Goal: Task Accomplishment & Management: Manage account settings

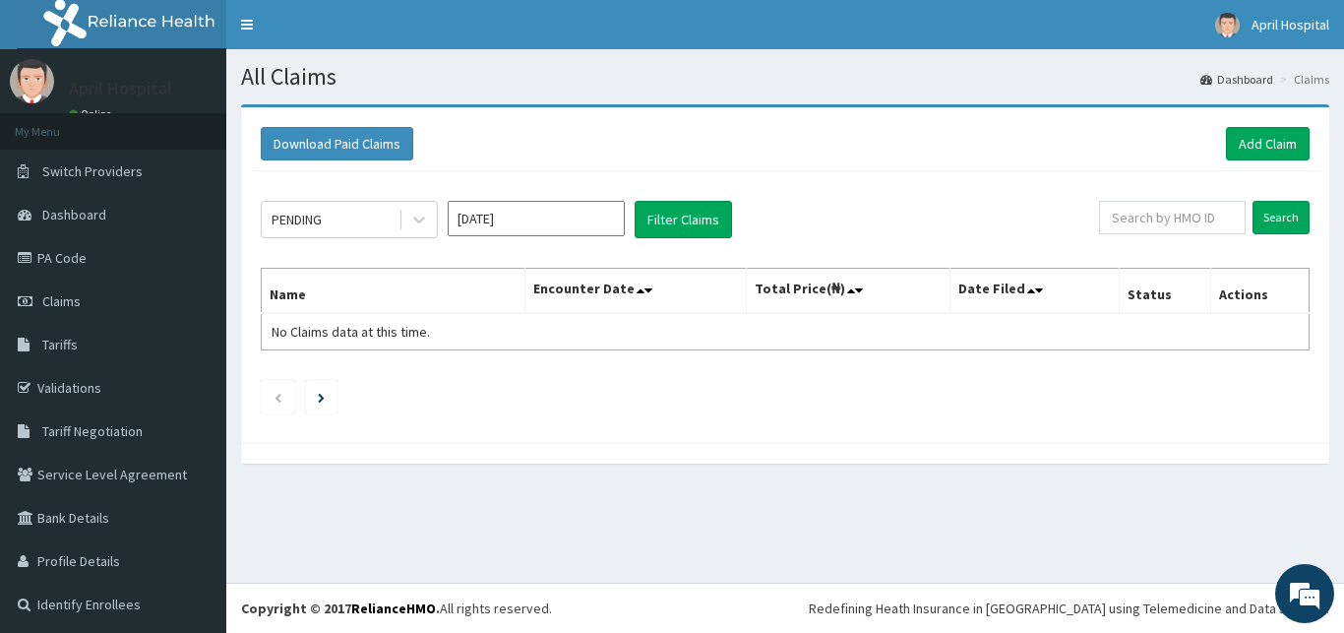
click at [533, 241] on div "PENDING Oct 2025 Filter Claims Search Name Encounter Date Total Price(₦) Date F…" at bounding box center [785, 302] width 1068 height 262
click at [523, 234] on input "Oct 2025" at bounding box center [536, 218] width 177 height 35
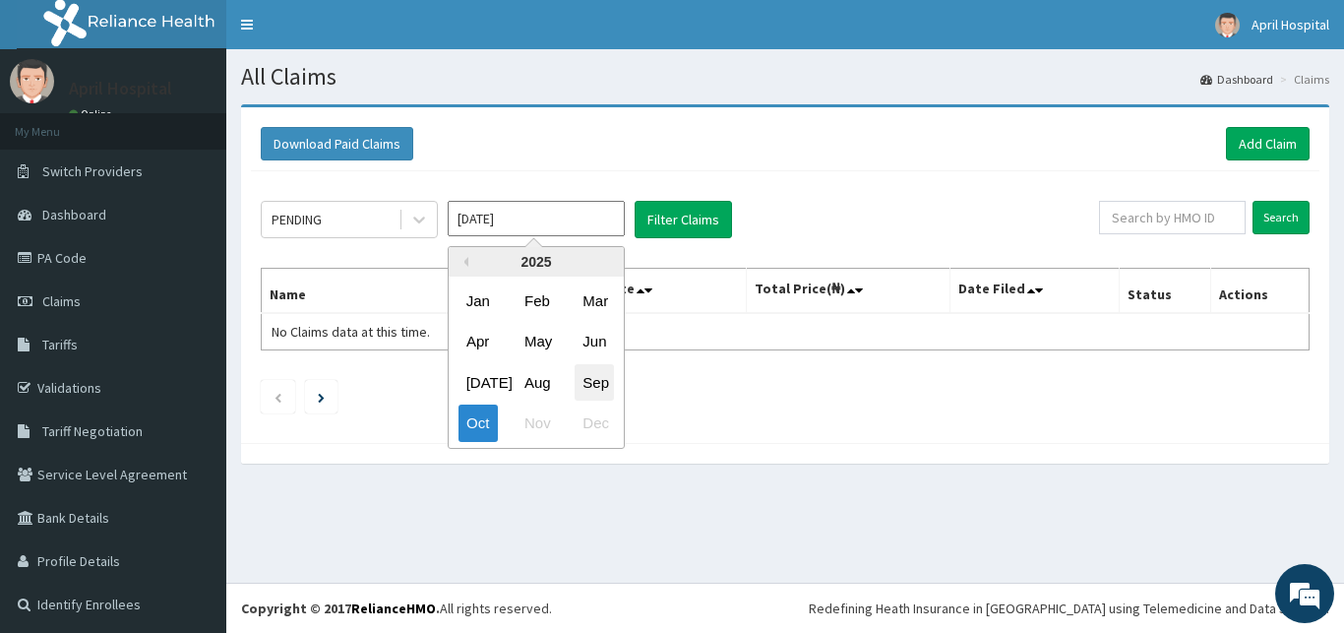
click at [597, 381] on div "Sep" at bounding box center [594, 382] width 39 height 36
type input "Sep 2025"
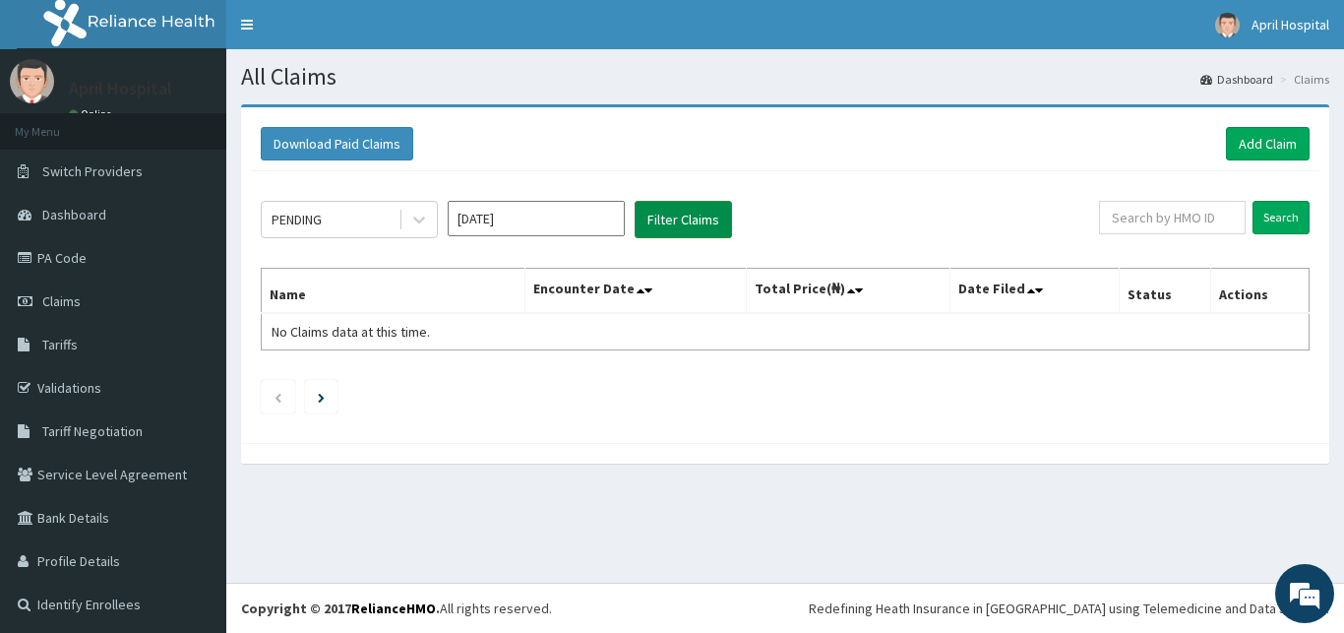
click at [680, 227] on button "Filter Claims" at bounding box center [683, 219] width 97 height 37
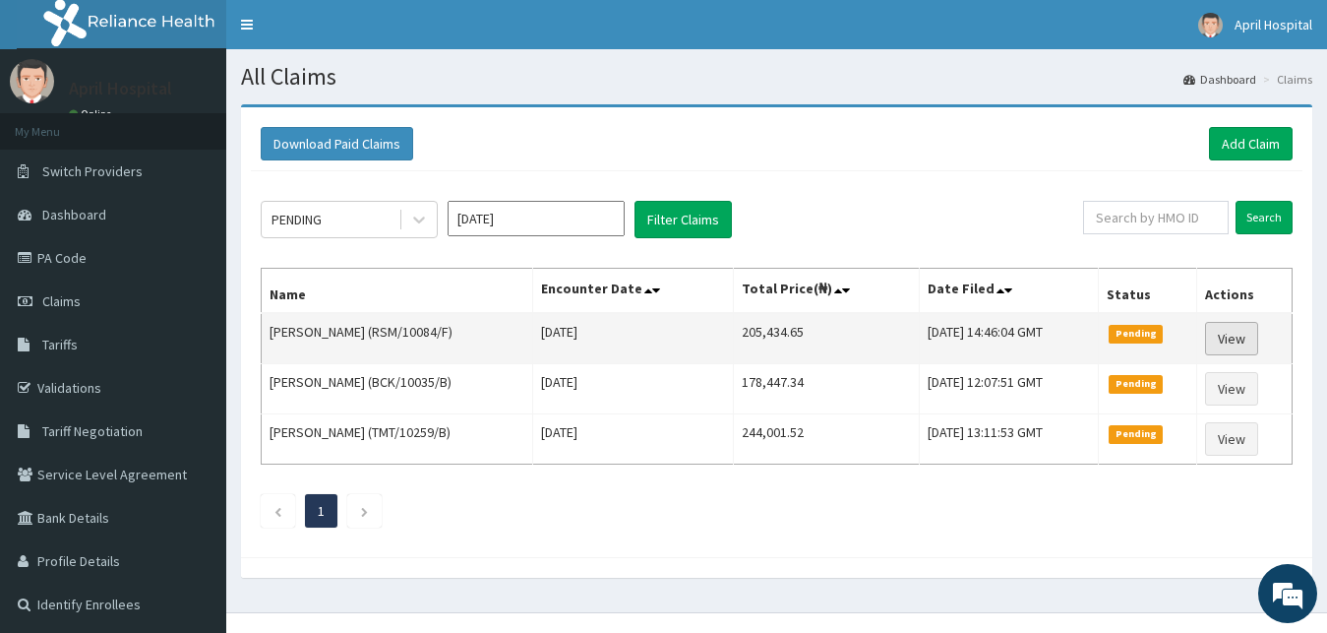
click at [1254, 339] on link "View" at bounding box center [1231, 338] width 53 height 33
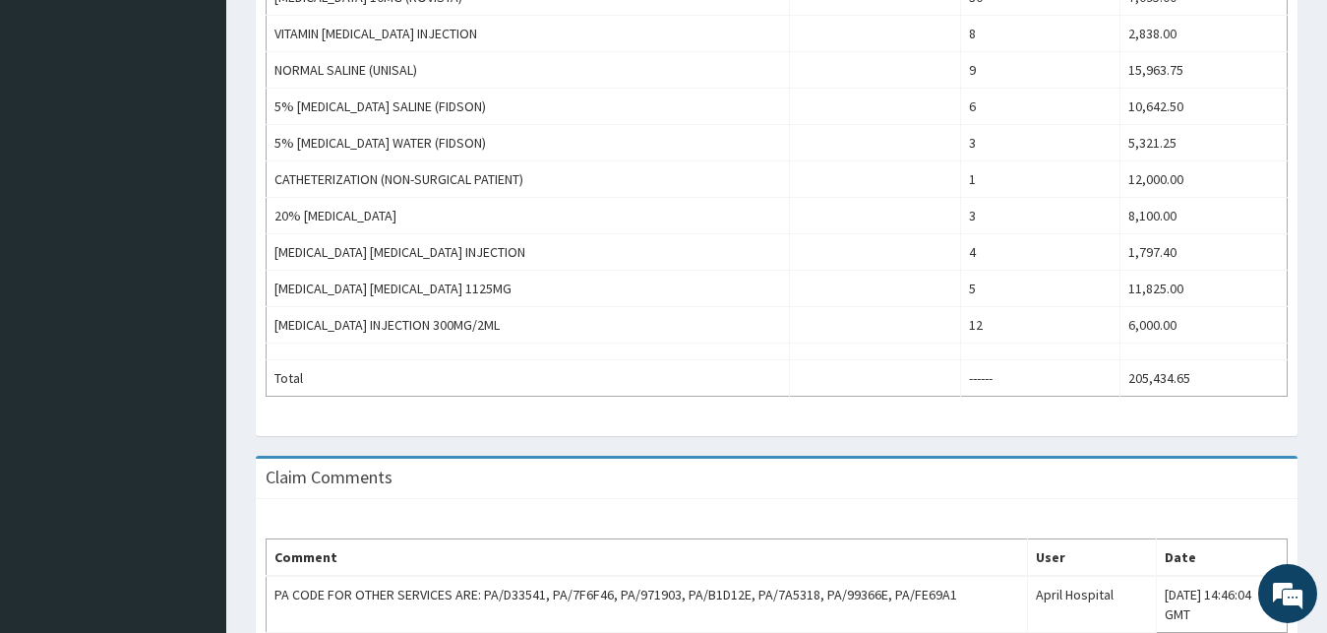
scroll to position [1305, 0]
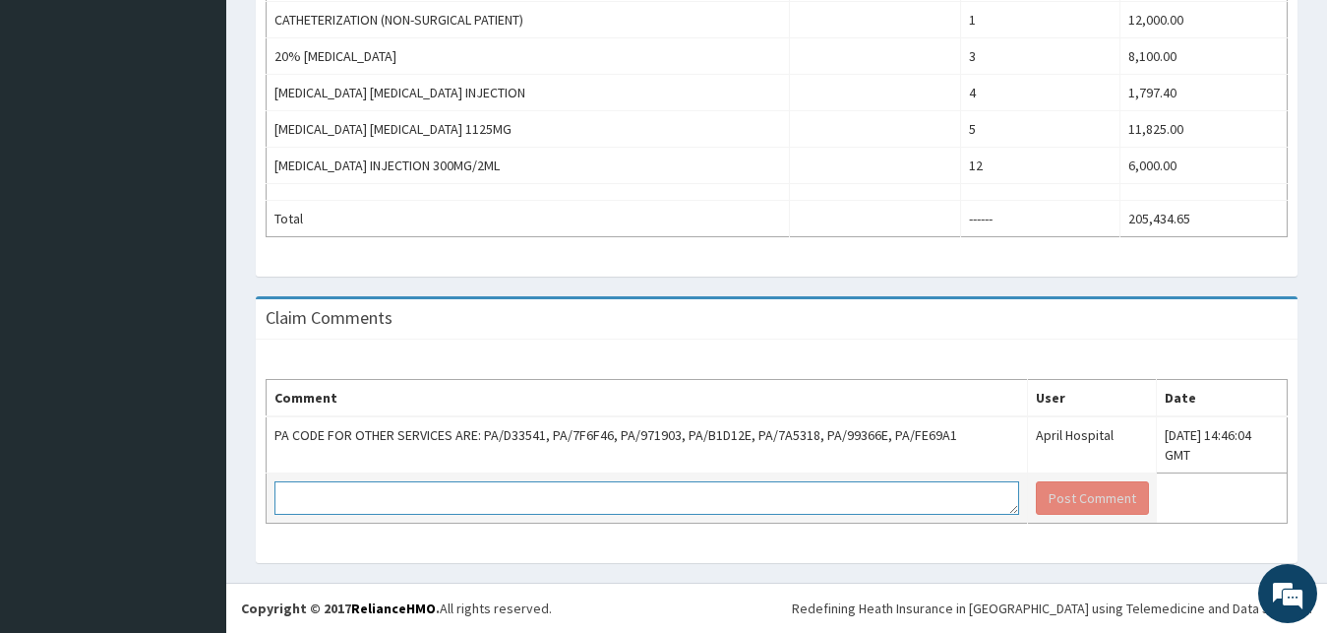
click at [522, 497] on textarea at bounding box center [646, 497] width 745 height 33
drag, startPoint x: 388, startPoint y: 486, endPoint x: 277, endPoint y: 500, distance: 111.0
click at [277, 500] on textarea "REMINDER" at bounding box center [646, 497] width 745 height 33
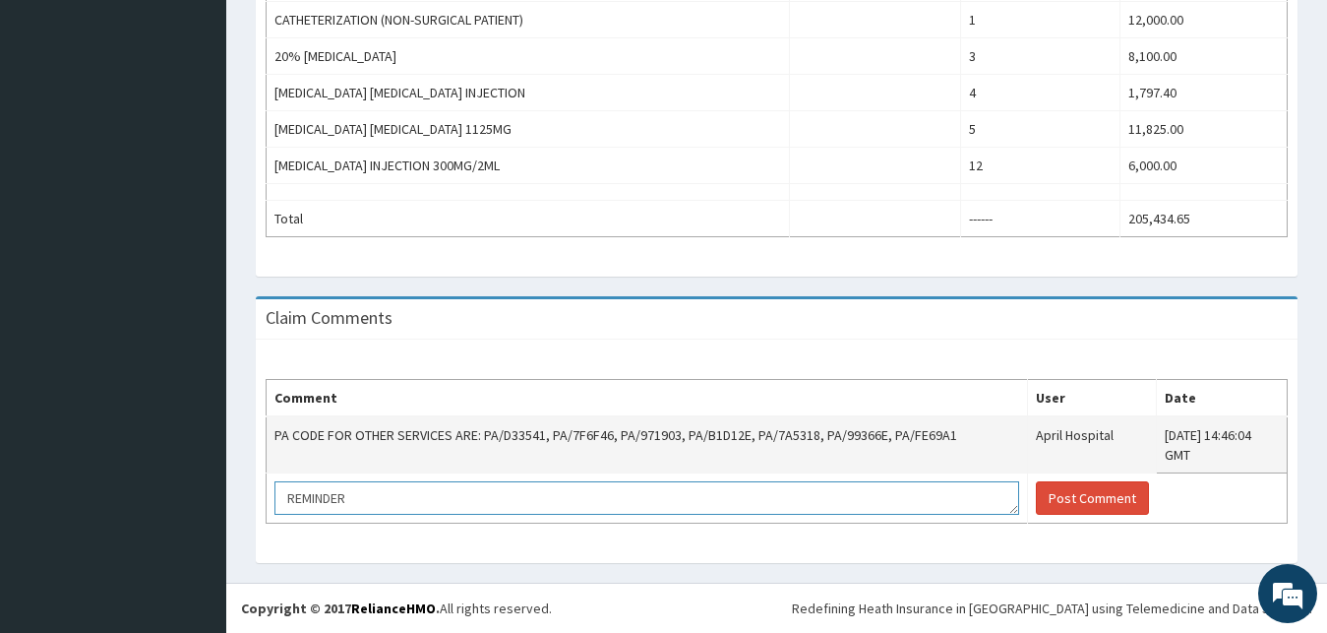
scroll to position [0, 0]
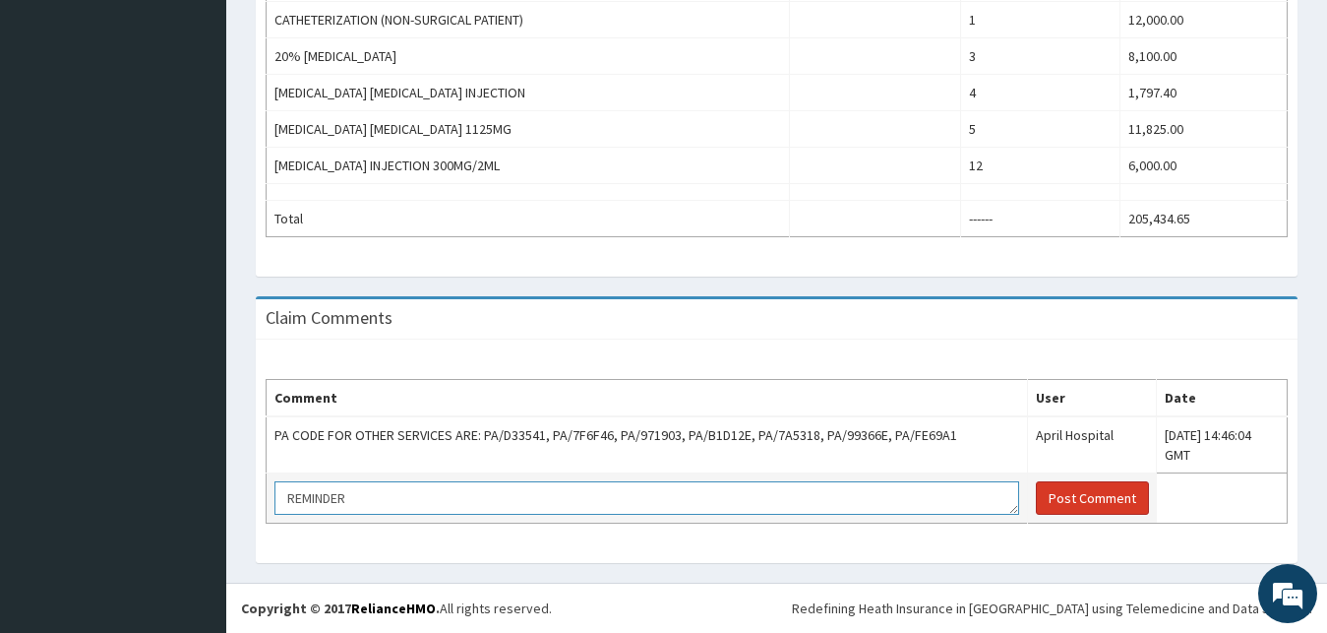
type textarea "REMINDER"
click at [1036, 493] on button "Post Comment" at bounding box center [1092, 497] width 113 height 33
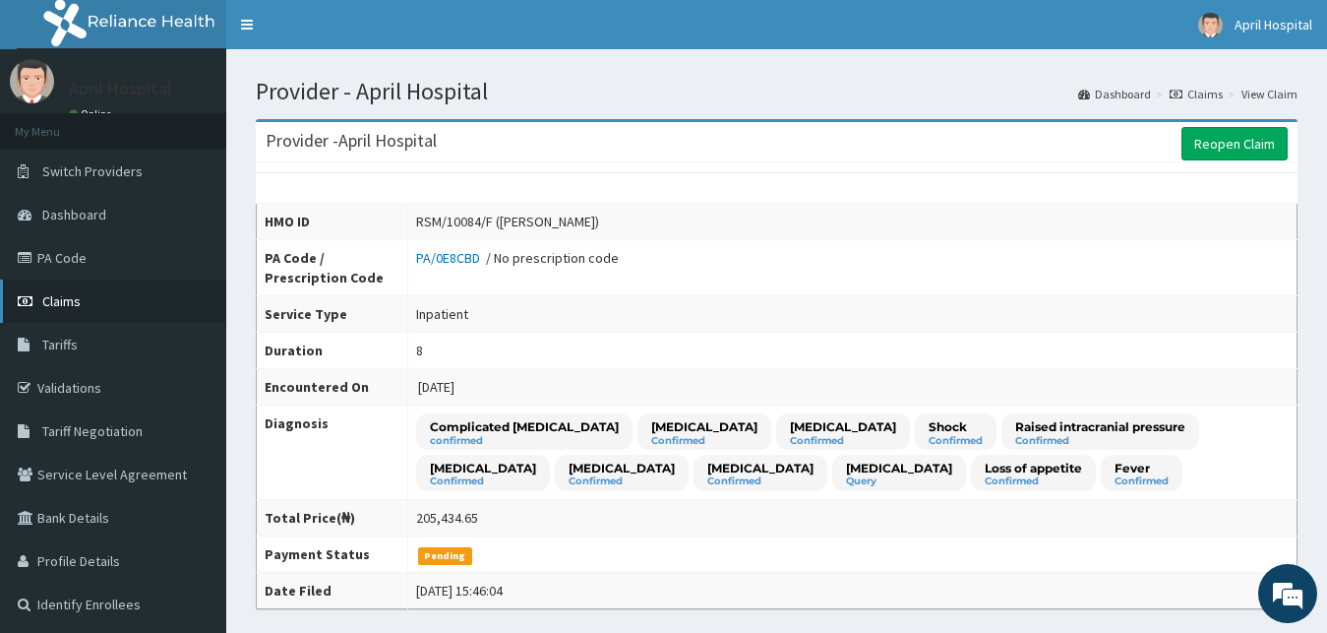
click at [98, 306] on link "Claims" at bounding box center [113, 300] width 226 height 43
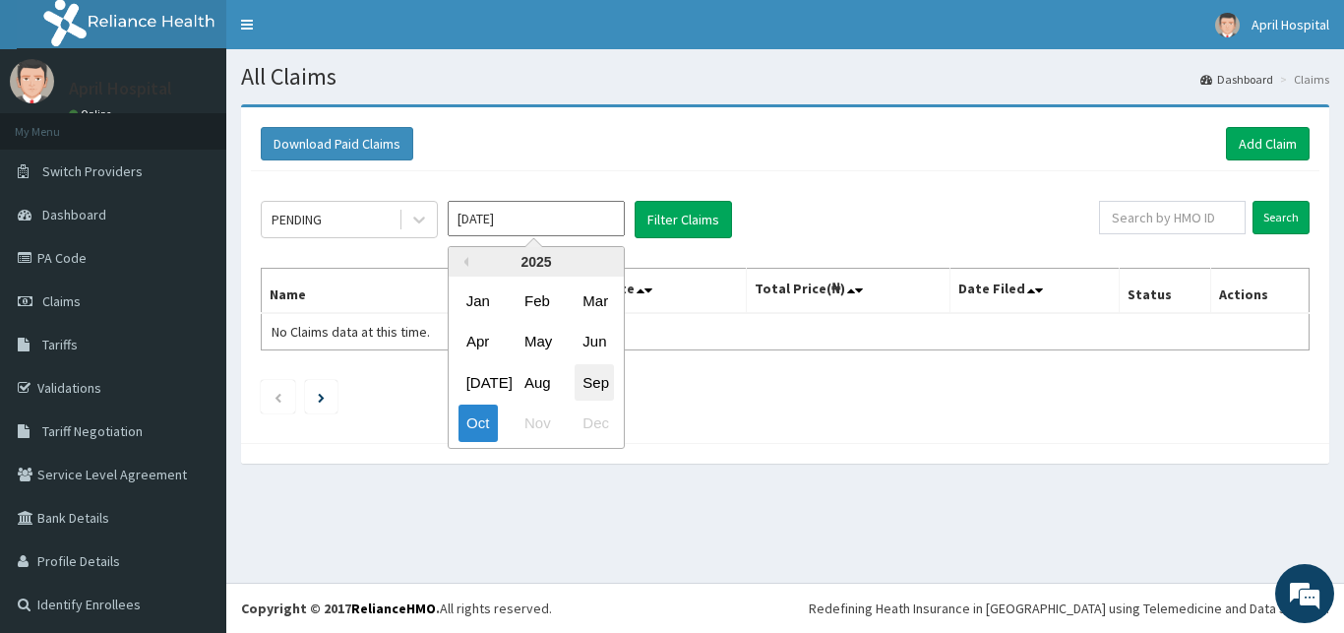
click at [592, 376] on div "Sep" at bounding box center [594, 382] width 39 height 36
type input "Sep 2025"
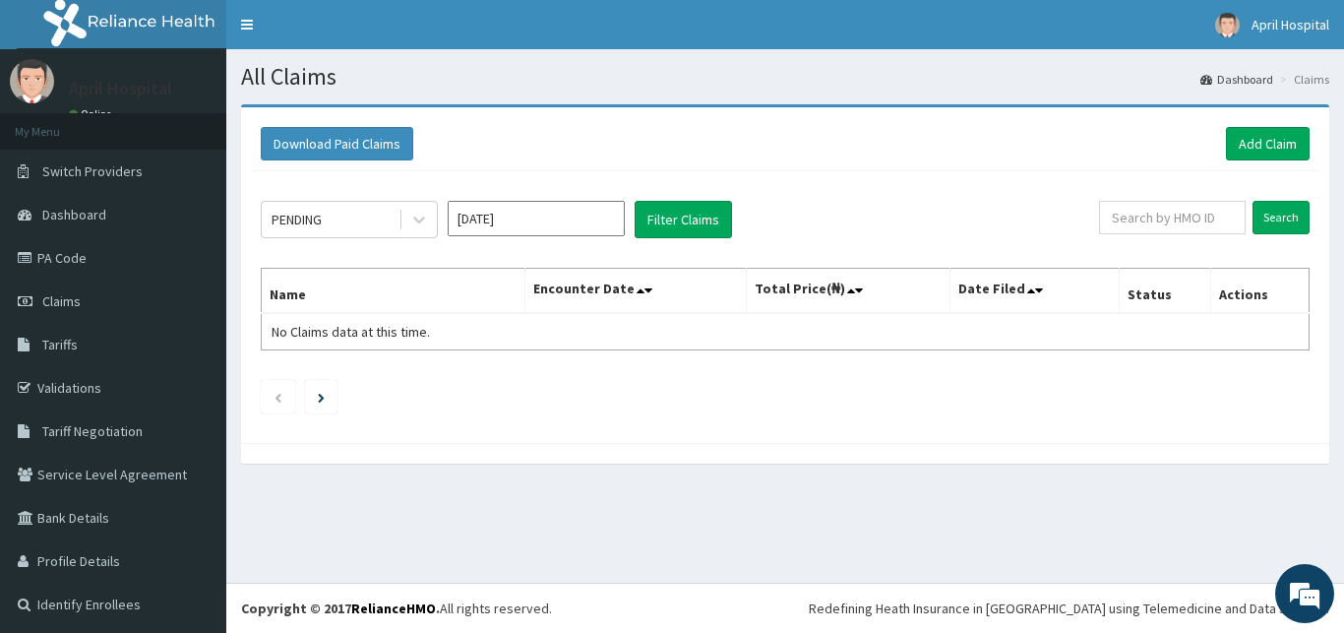
click at [664, 199] on div "PENDING Sep 2025 Filter Claims Search Name Encounter Date Total Price(₦) Date F…" at bounding box center [785, 302] width 1068 height 262
click at [664, 220] on button "Filter Claims" at bounding box center [683, 219] width 97 height 37
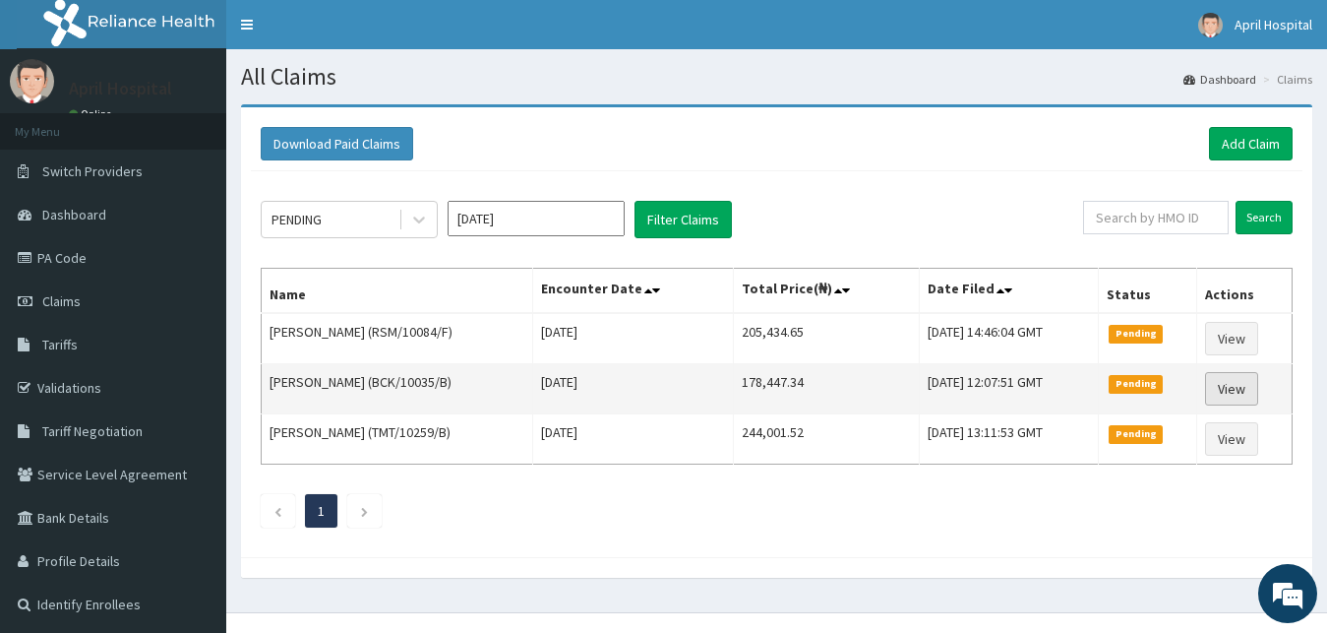
click at [1223, 380] on link "View" at bounding box center [1231, 388] width 53 height 33
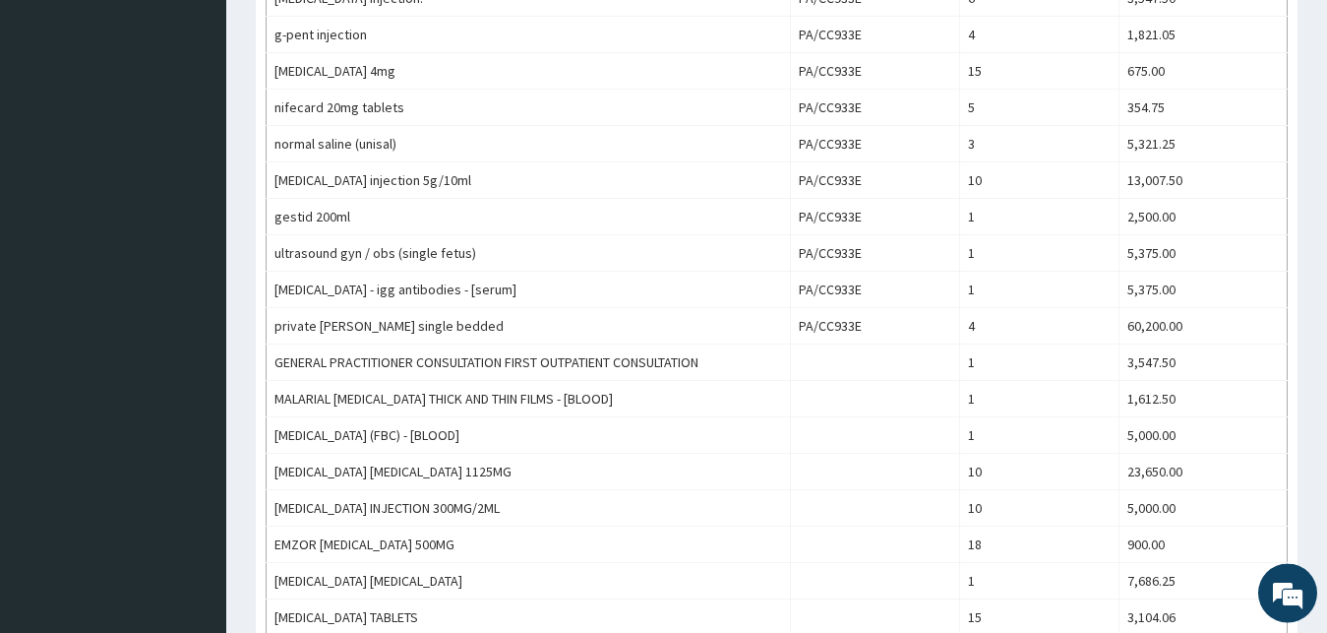
scroll to position [1378, 0]
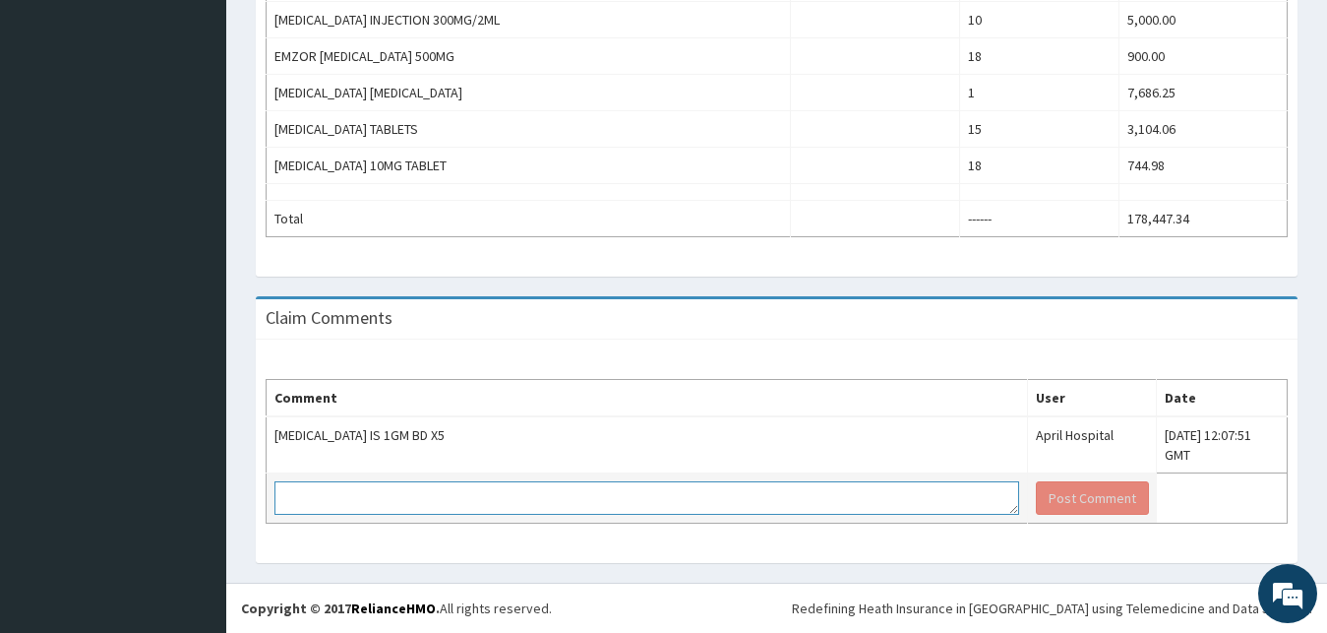
click at [393, 498] on textarea at bounding box center [646, 497] width 745 height 33
paste textarea "REMINDER"
type textarea "REMINDER"
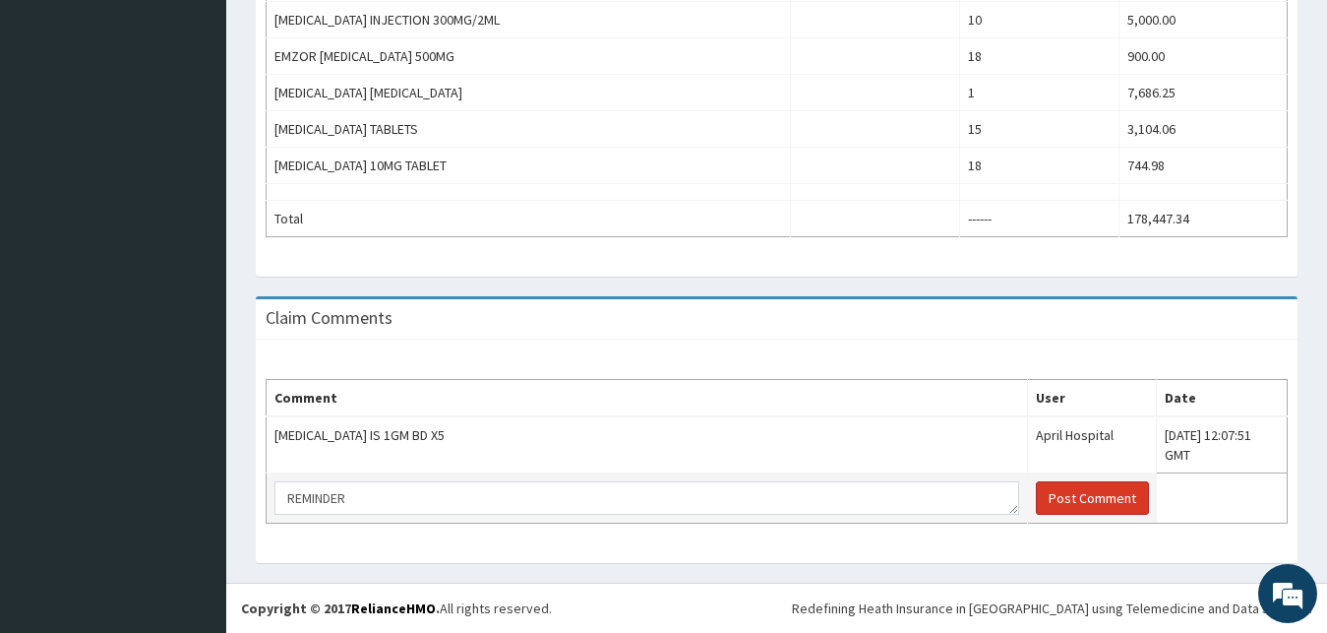
click at [1063, 489] on button "Post Comment" at bounding box center [1092, 497] width 113 height 33
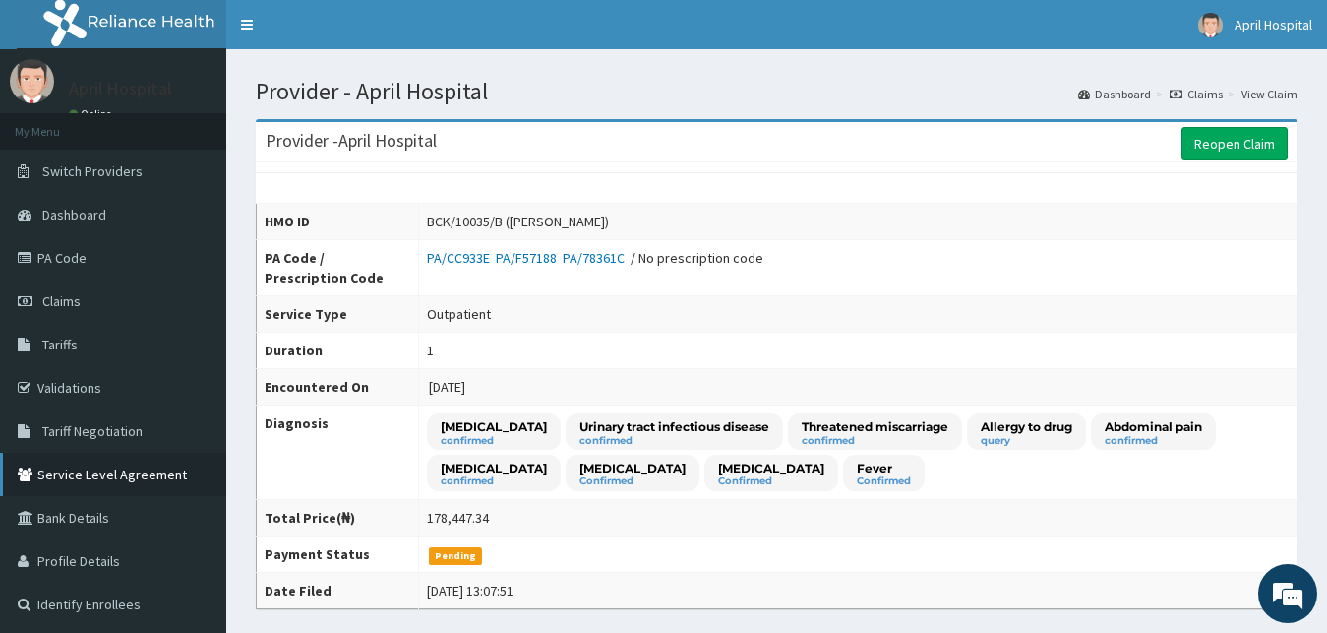
scroll to position [0, 0]
click at [84, 319] on link "Claims" at bounding box center [113, 300] width 226 height 43
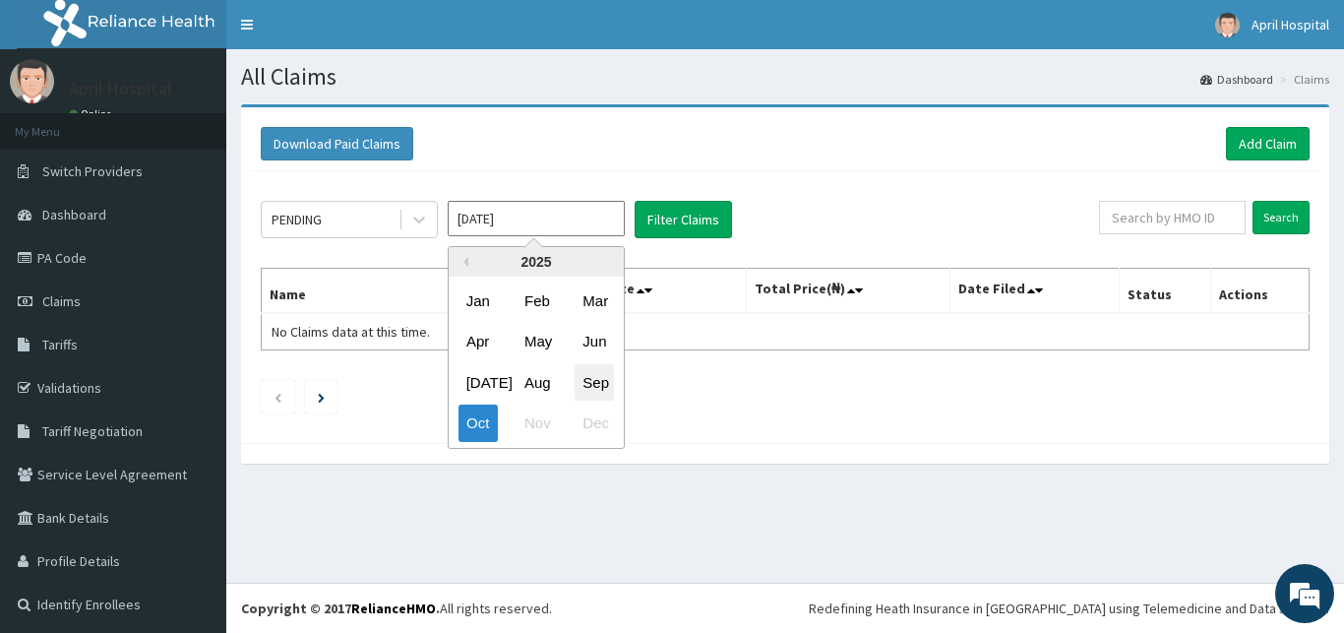
click at [590, 376] on div "Sep" at bounding box center [594, 382] width 39 height 36
type input "[DATE]"
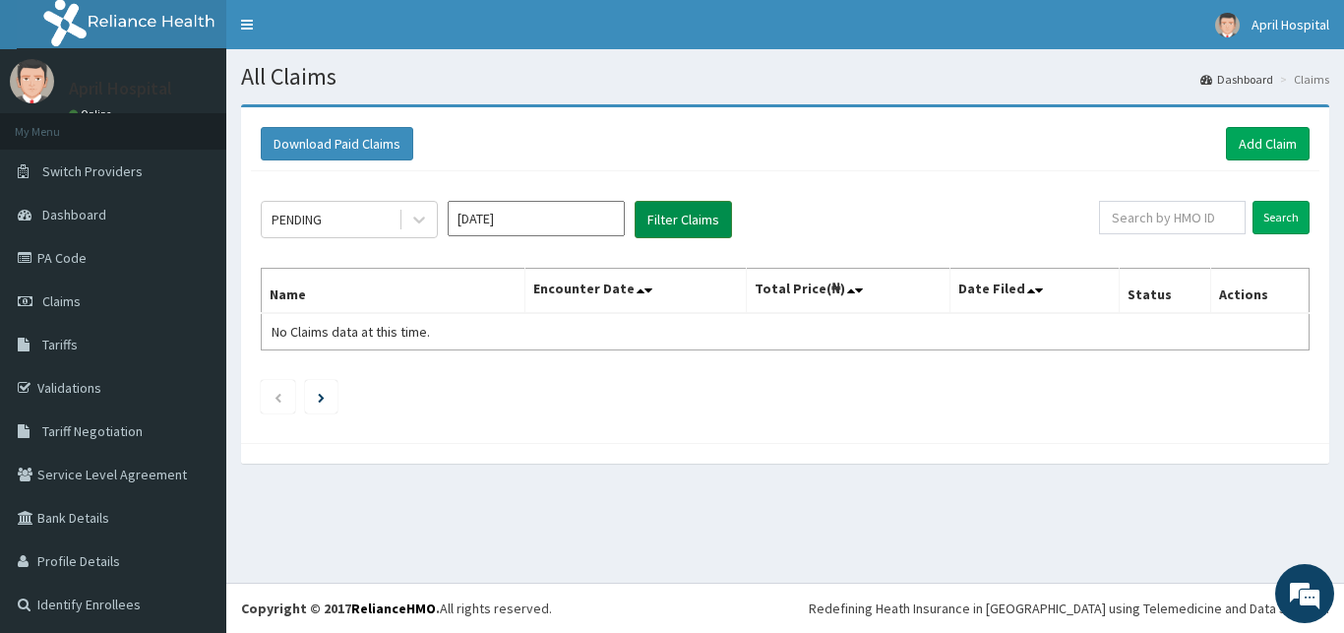
click at [672, 224] on button "Filter Claims" at bounding box center [683, 219] width 97 height 37
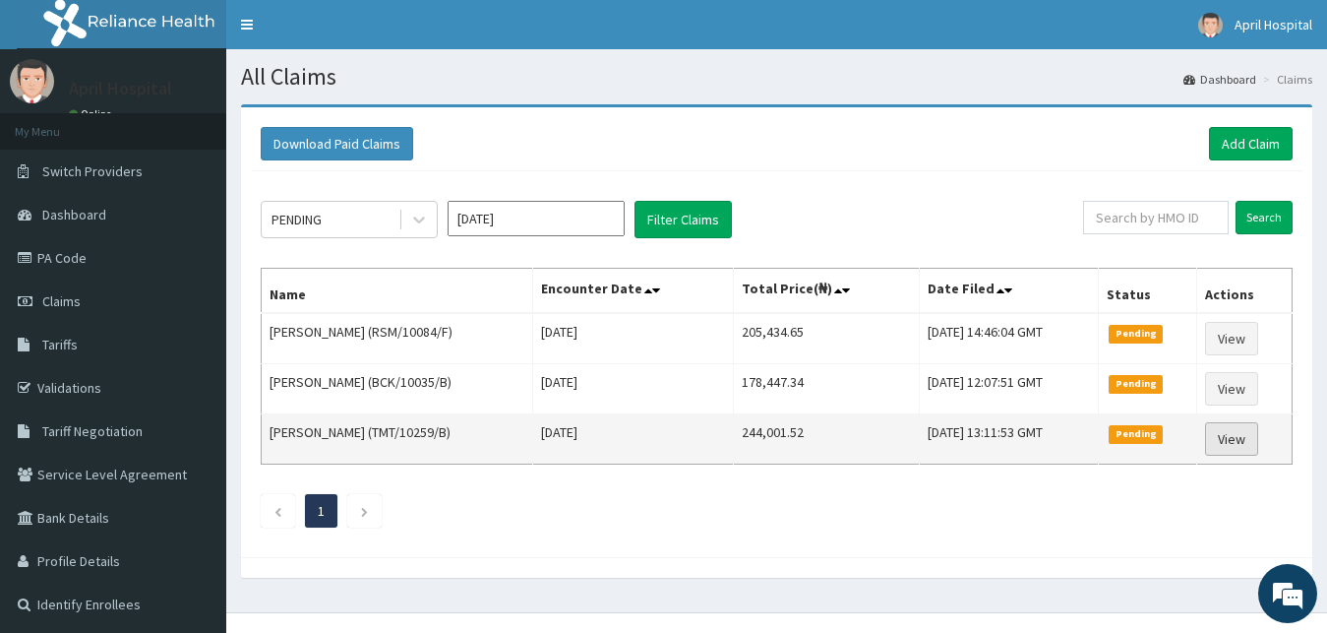
click at [1251, 434] on link "View" at bounding box center [1231, 438] width 53 height 33
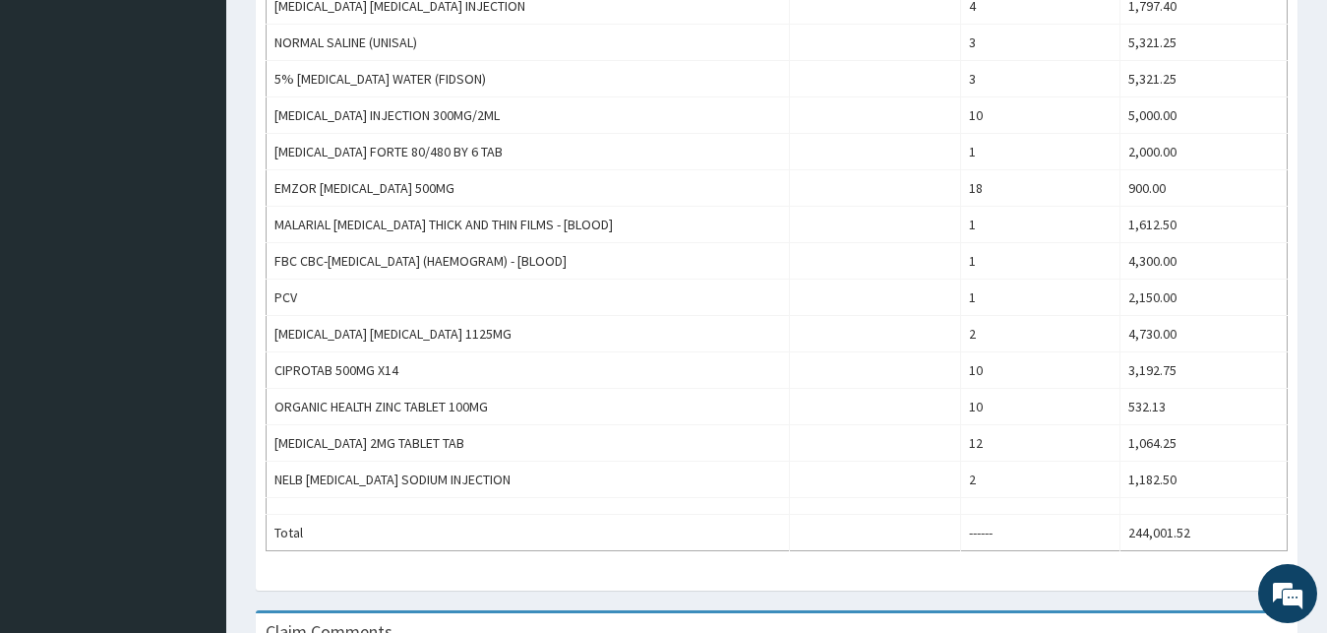
scroll to position [1342, 0]
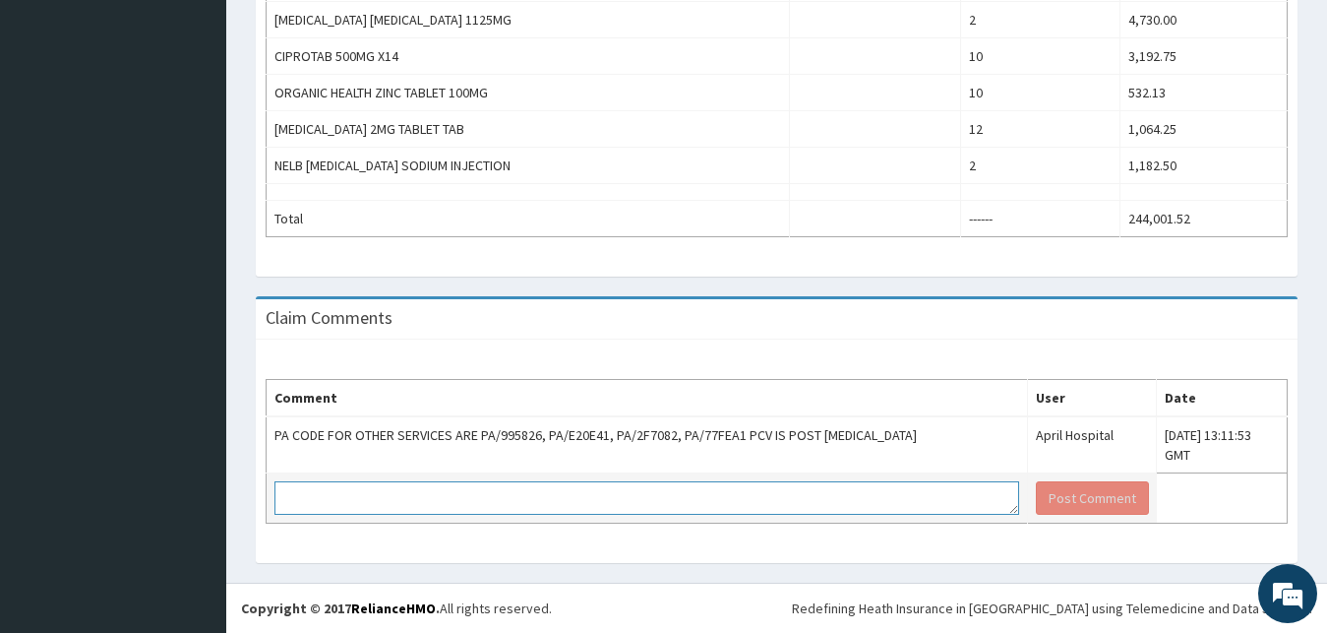
click at [361, 499] on textarea at bounding box center [646, 497] width 745 height 33
paste textarea "REMINDER"
type textarea "REMINDER"
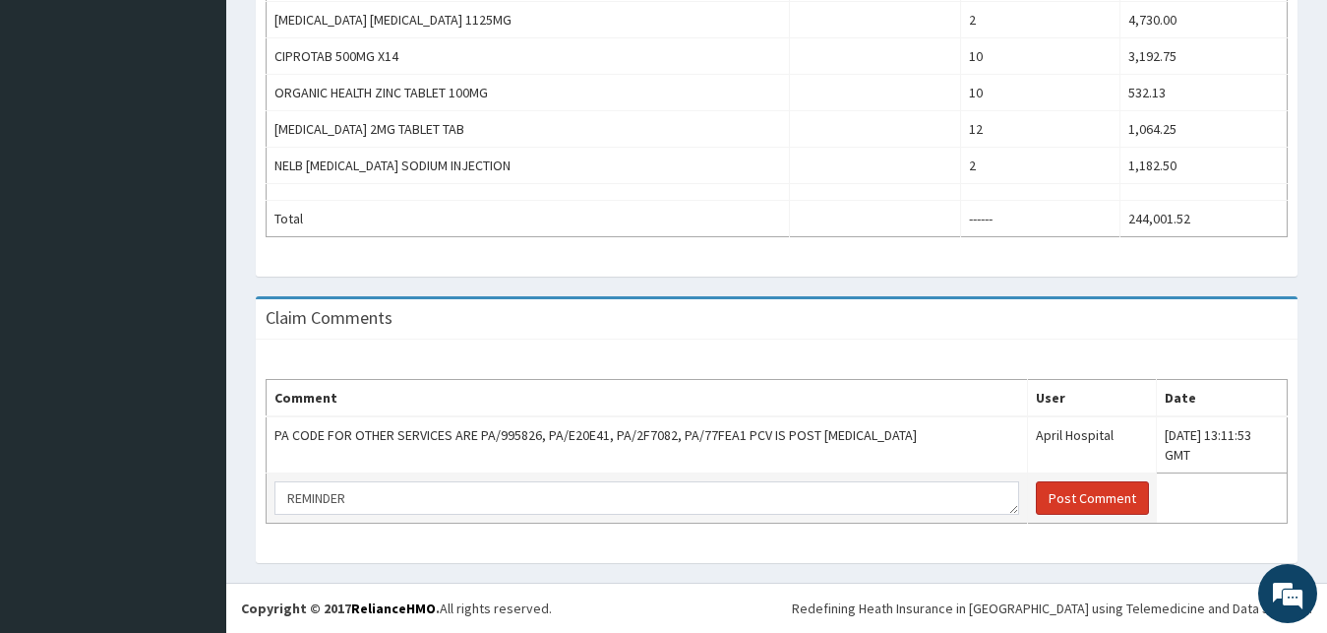
click at [1036, 506] on button "Post Comment" at bounding box center [1092, 497] width 113 height 33
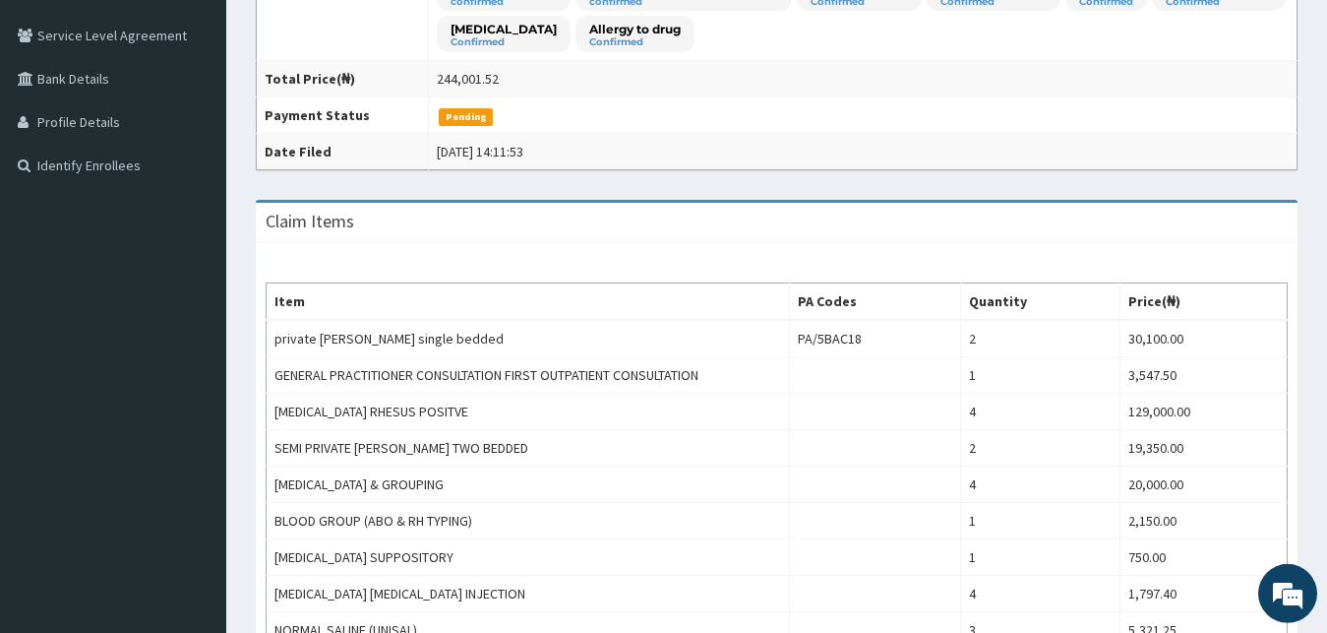
scroll to position [0, 0]
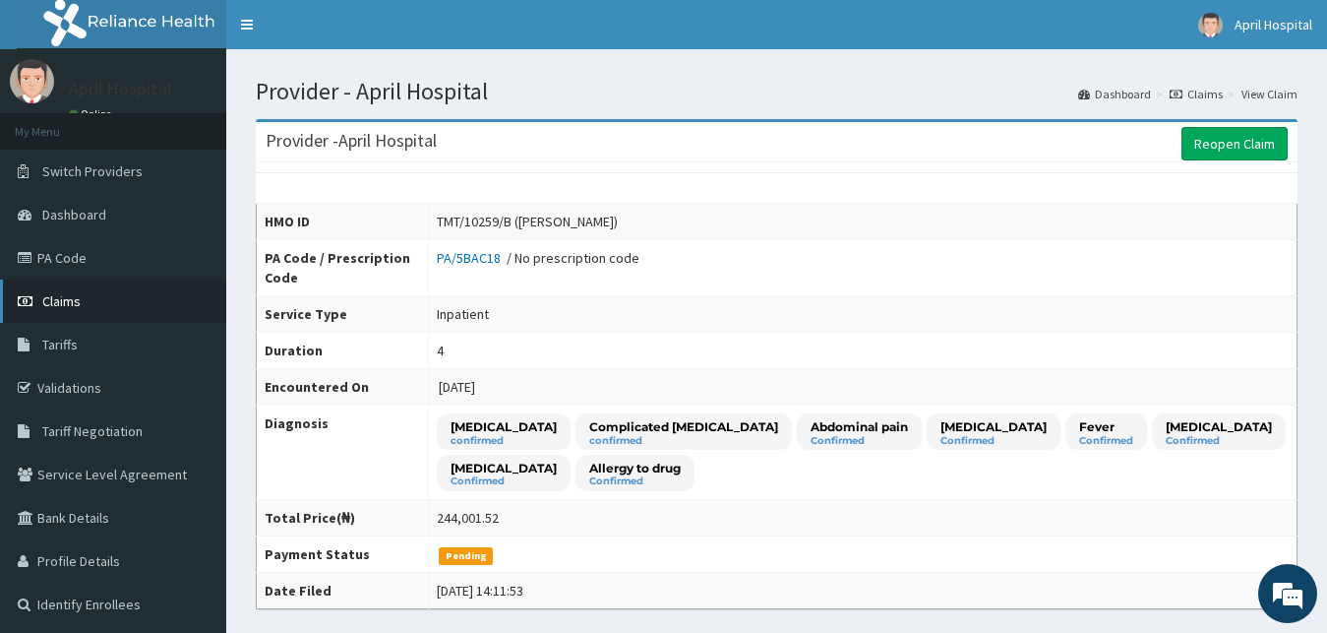
click at [106, 304] on link "Claims" at bounding box center [113, 300] width 226 height 43
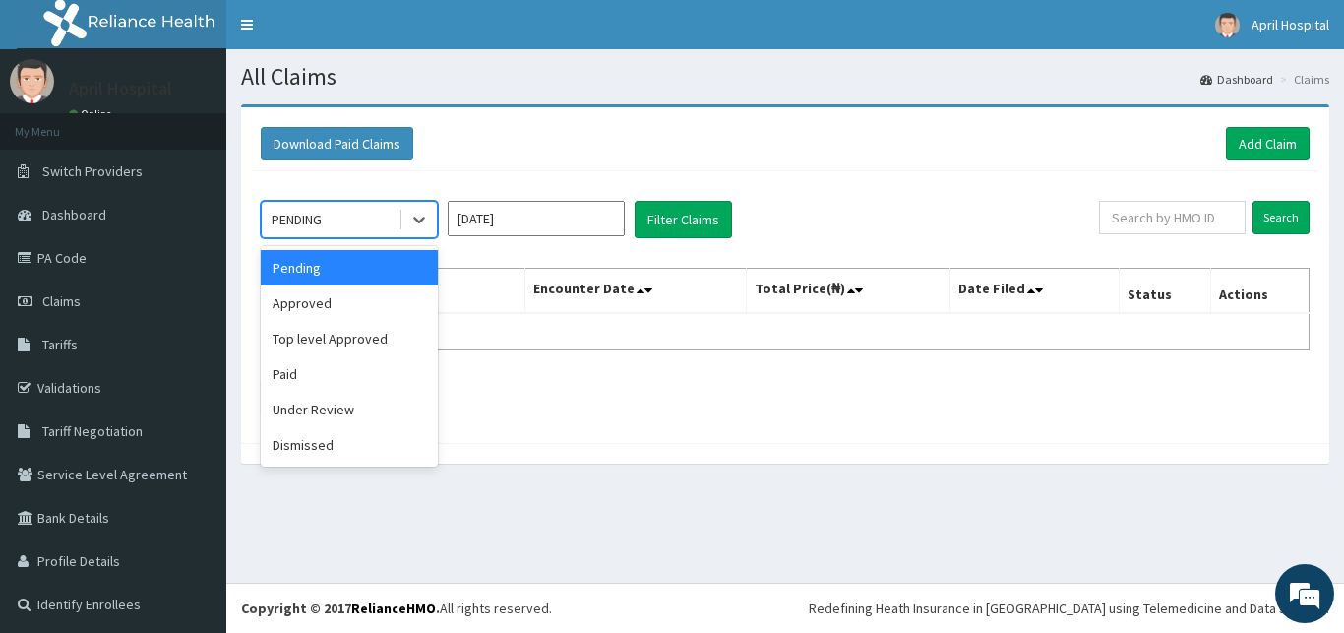
click at [521, 220] on input "Oct 2025" at bounding box center [536, 218] width 177 height 35
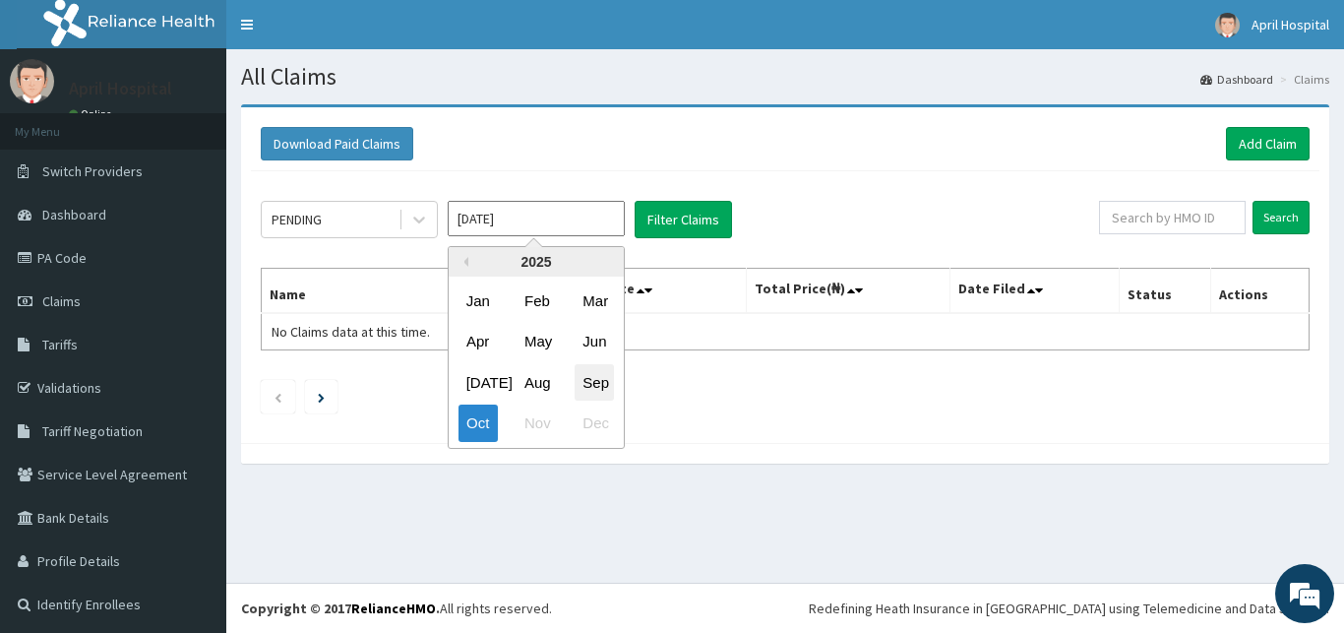
click at [594, 378] on div "Sep" at bounding box center [594, 382] width 39 height 36
type input "Sep 2025"
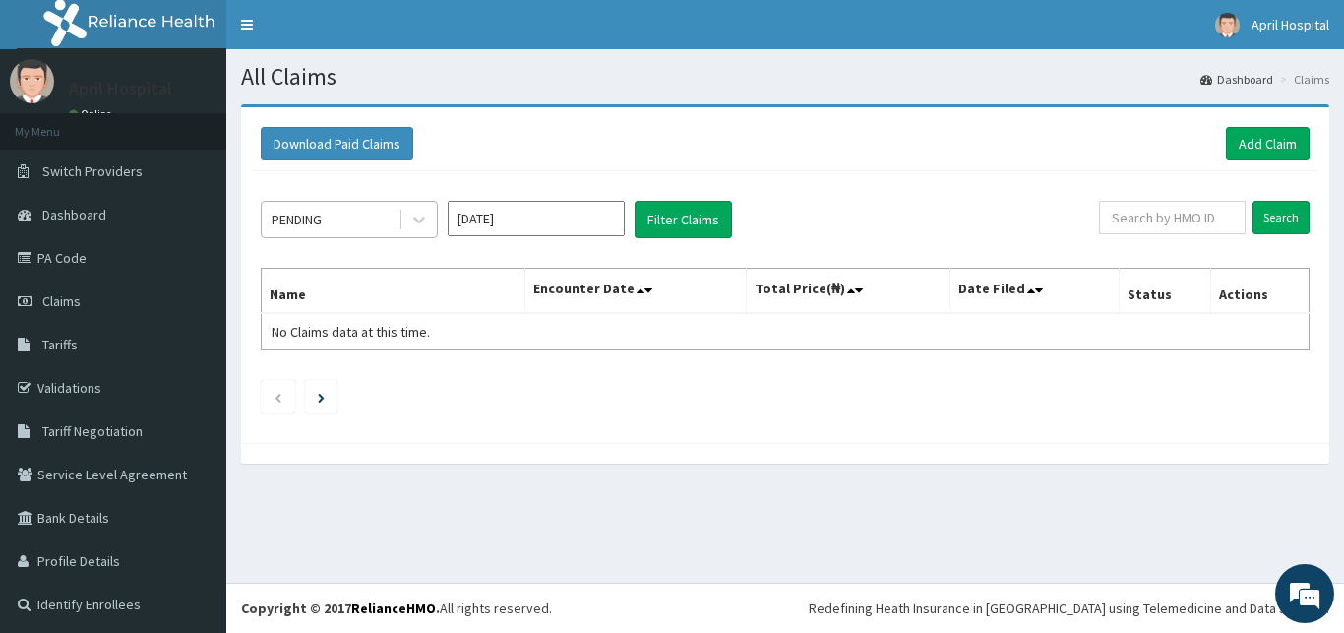
click at [332, 223] on div "PENDING" at bounding box center [330, 219] width 137 height 31
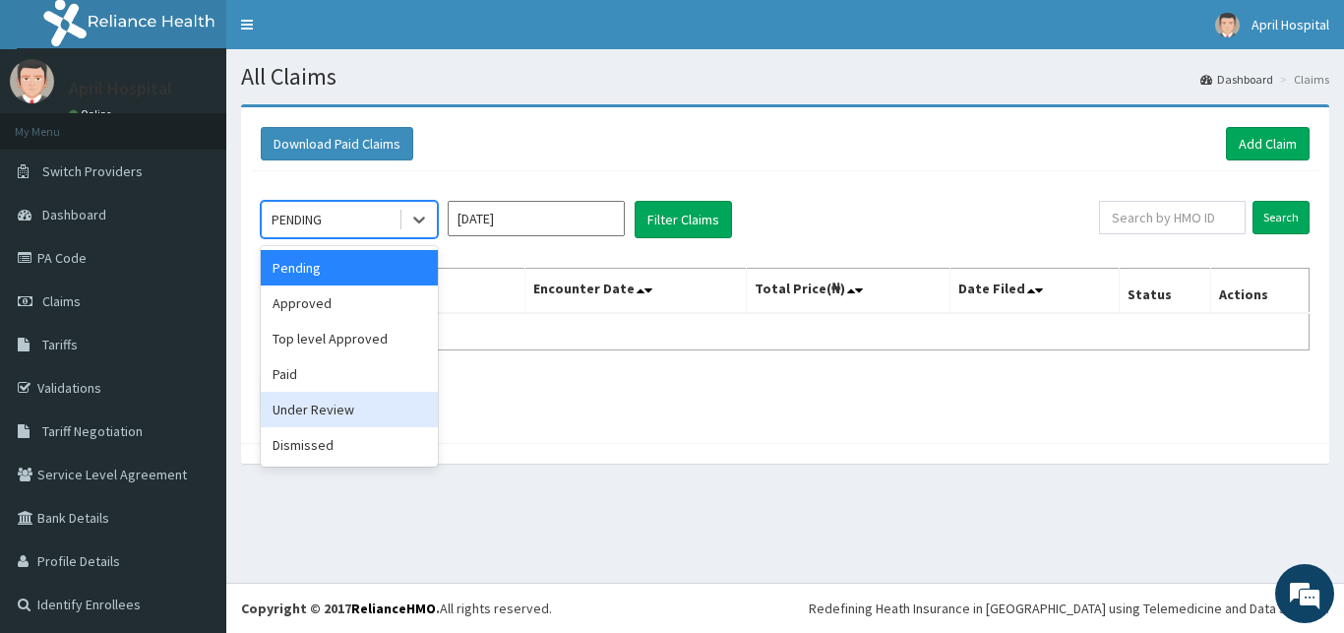
click at [328, 398] on div "Under Review" at bounding box center [349, 409] width 177 height 35
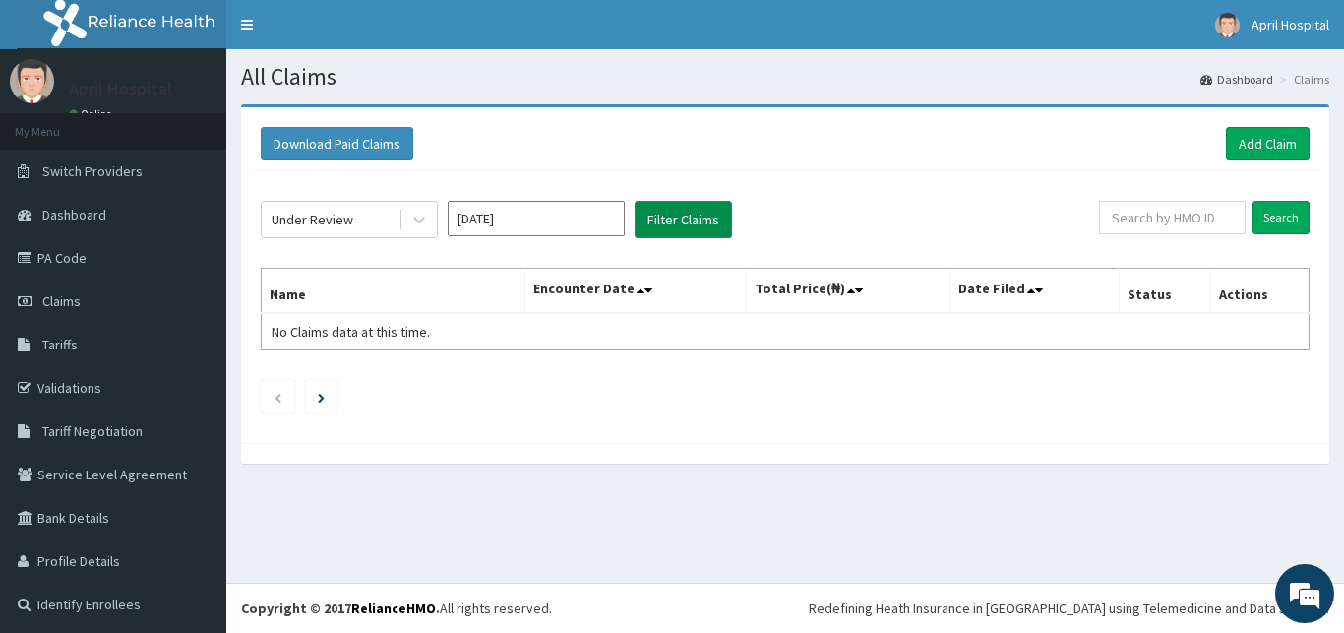
click at [701, 207] on button "Filter Claims" at bounding box center [683, 219] width 97 height 37
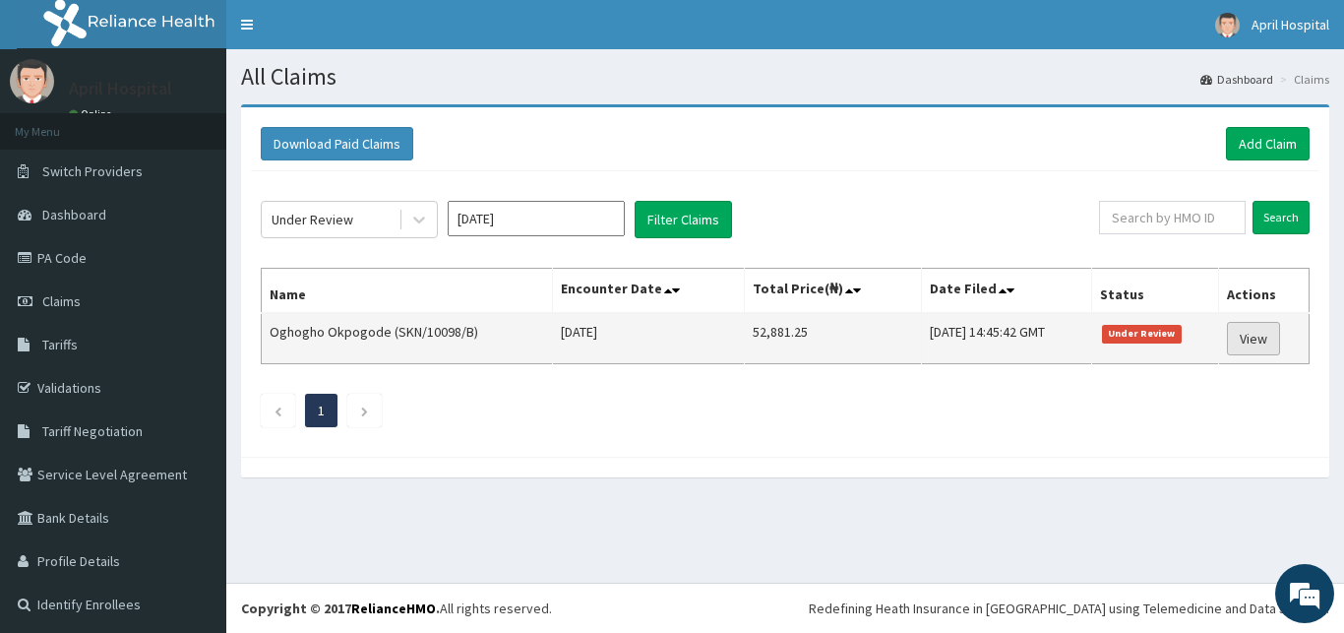
click at [1260, 342] on link "View" at bounding box center [1253, 338] width 53 height 33
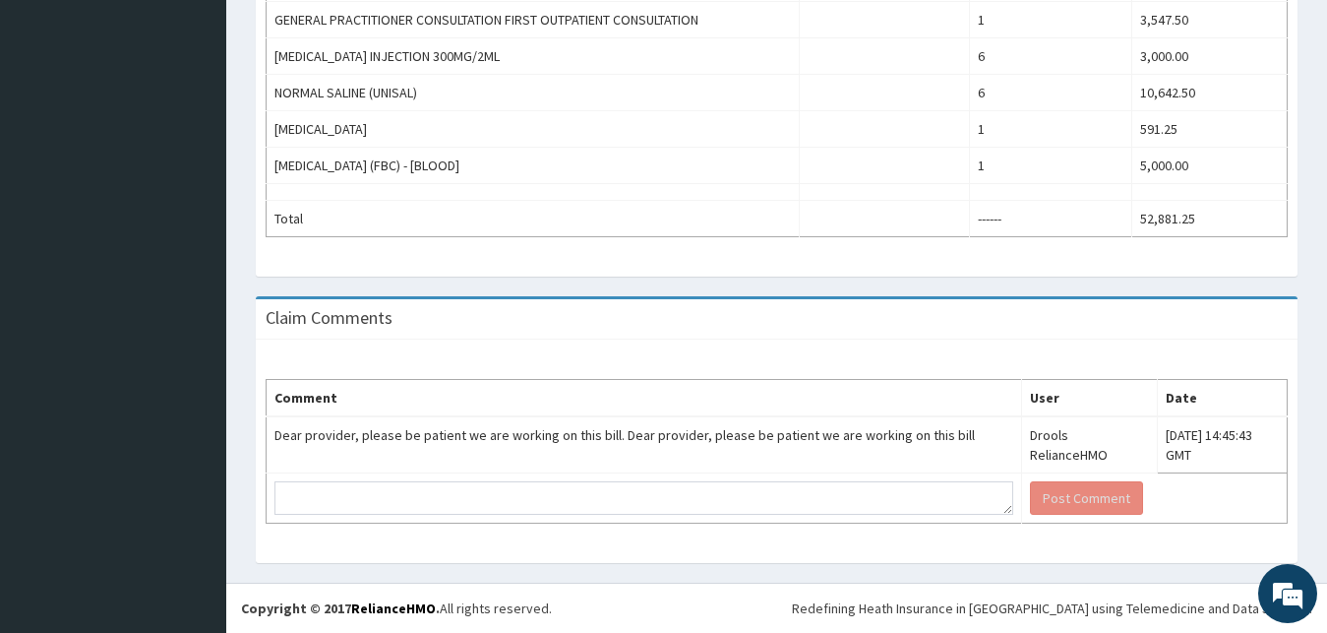
scroll to position [735, 0]
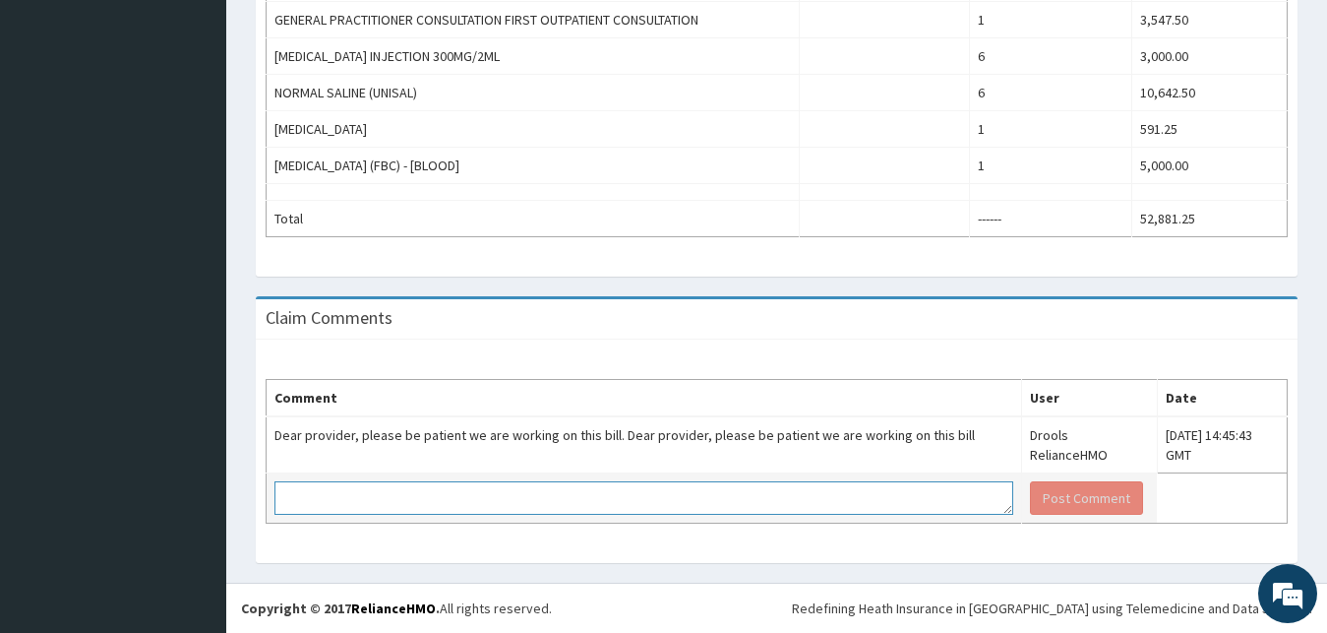
click at [450, 497] on textarea at bounding box center [643, 497] width 739 height 33
paste textarea "REMINDER"
type textarea "REMINDER"
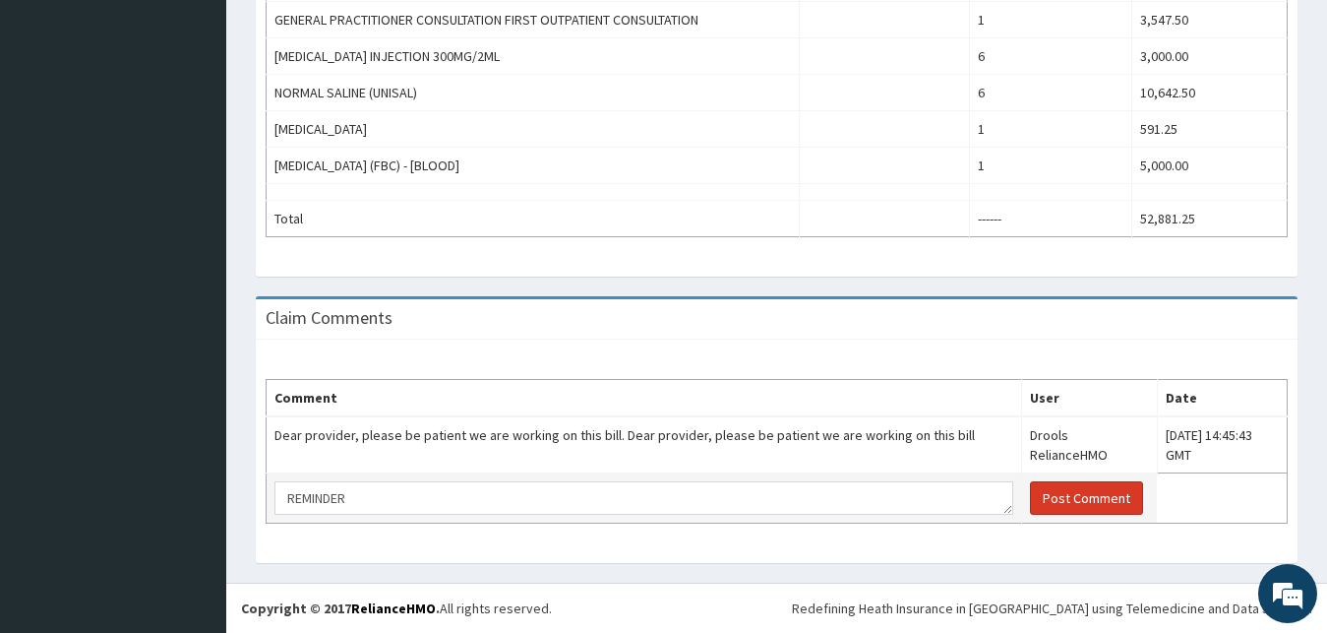
click at [1036, 490] on button "Post Comment" at bounding box center [1086, 497] width 113 height 33
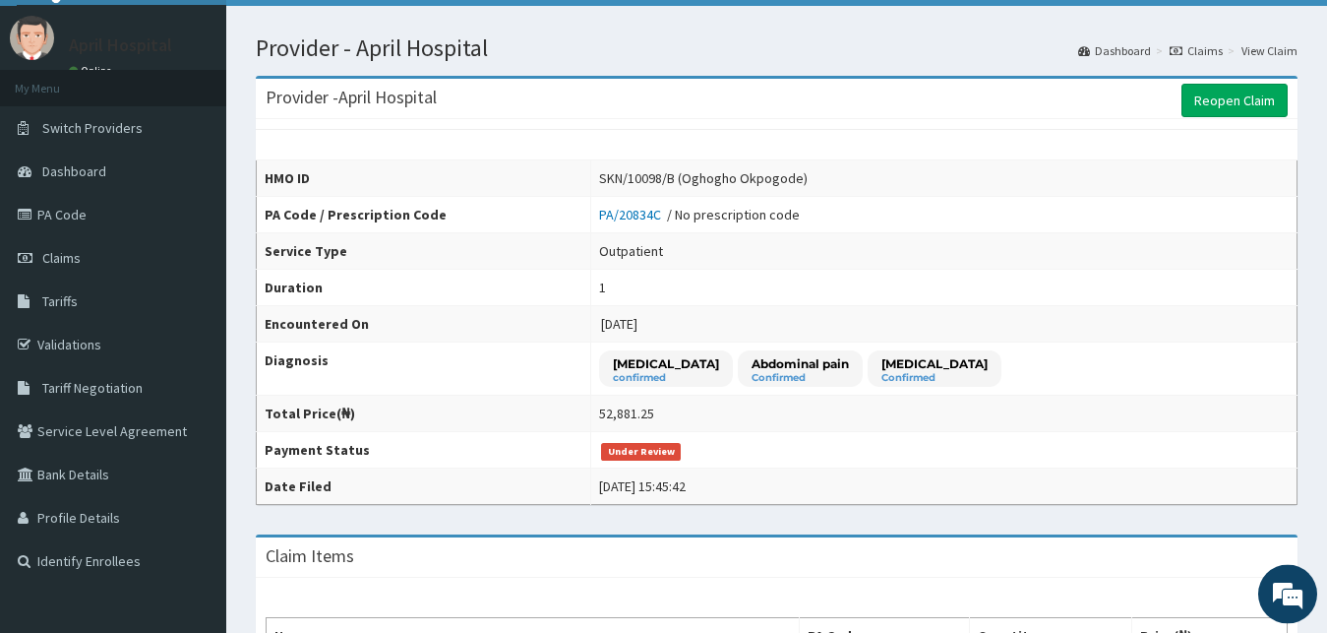
scroll to position [0, 0]
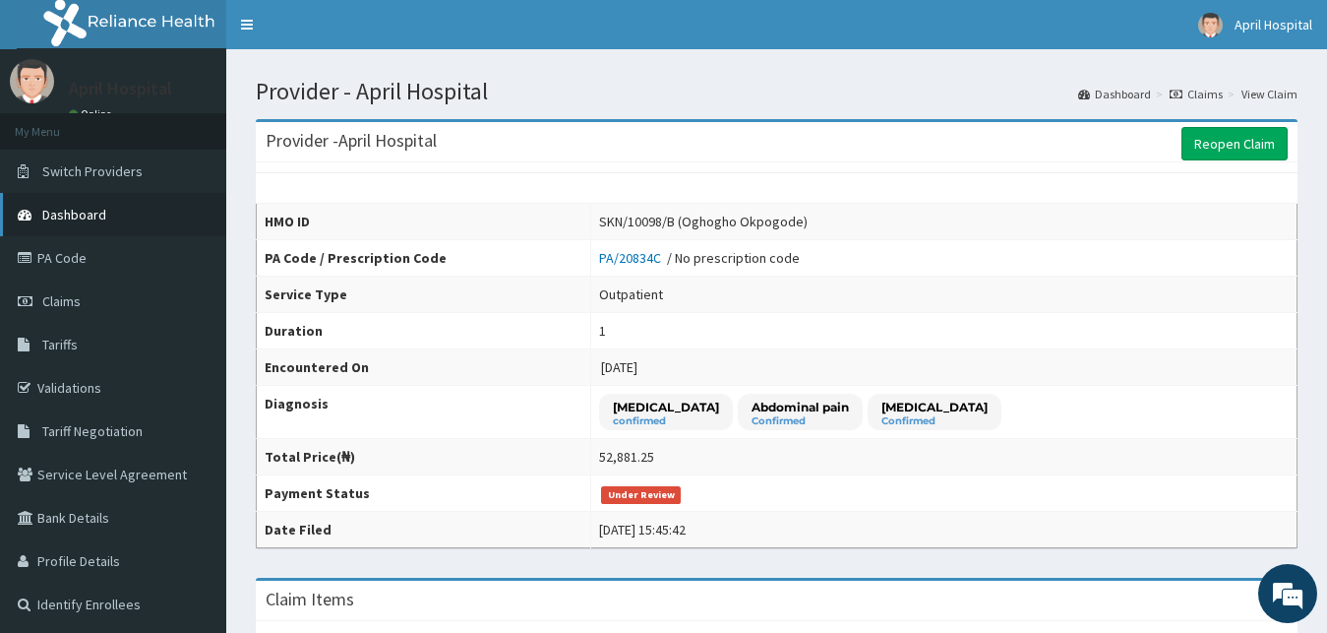
click at [64, 209] on span "Dashboard" at bounding box center [74, 215] width 64 height 18
